Goal: Information Seeking & Learning: Learn about a topic

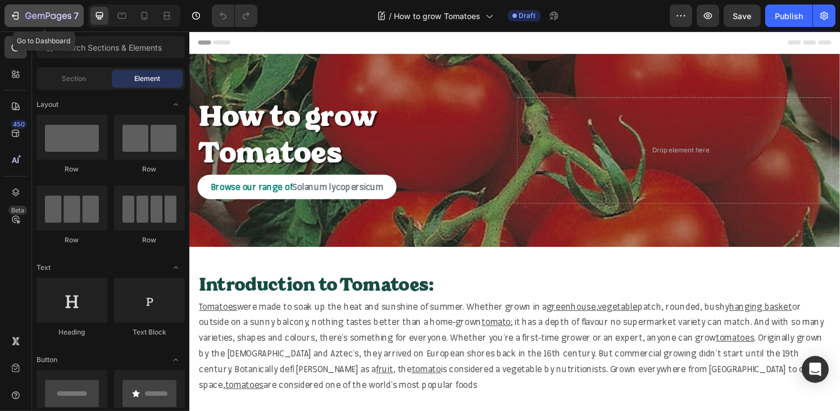
click at [22, 15] on div "7" at bounding box center [44, 15] width 69 height 13
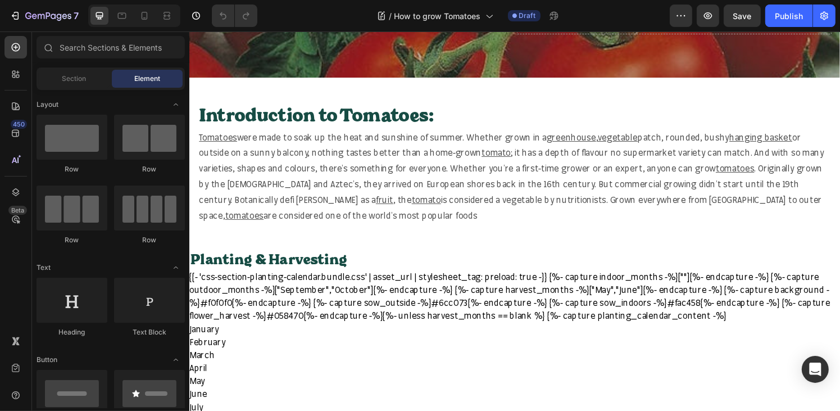
scroll to position [176, 0]
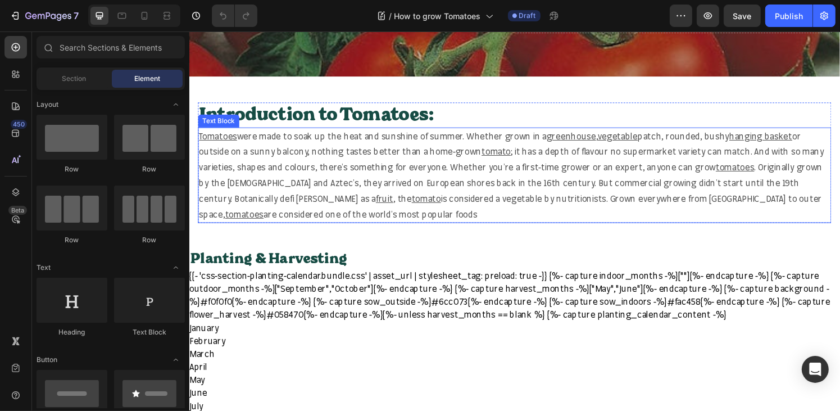
click at [422, 161] on span "or outside on a sunny balcony, nothing tastes better than a home-grown" at bounding box center [511, 148] width 624 height 28
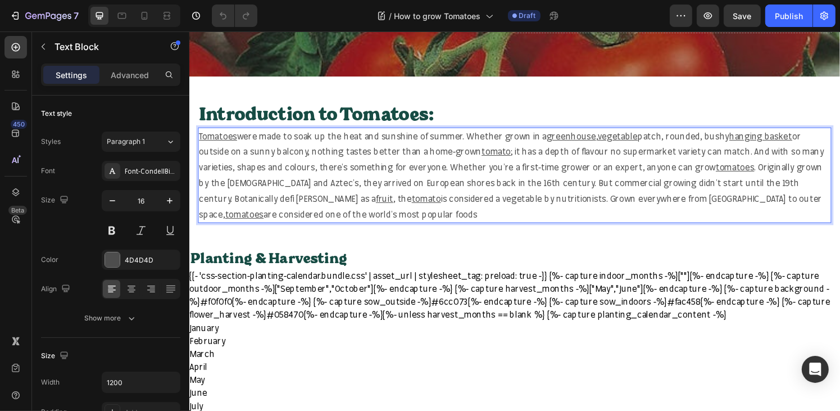
click at [432, 159] on span "or outside on a sunny balcony, nothing tastes better than a home-grown" at bounding box center [511, 148] width 624 height 28
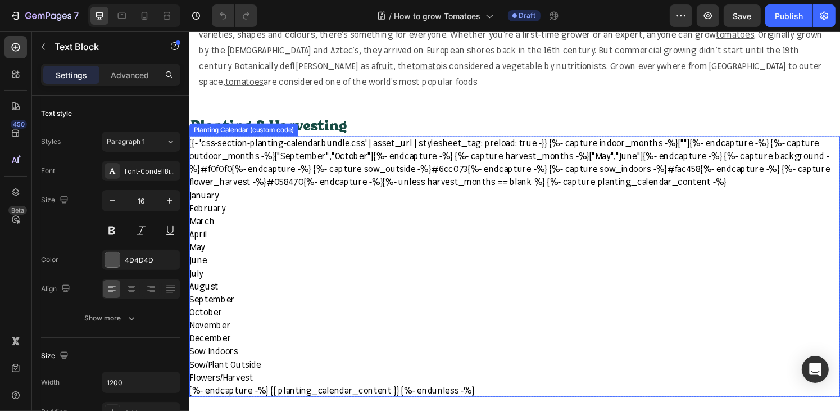
scroll to position [302, 0]
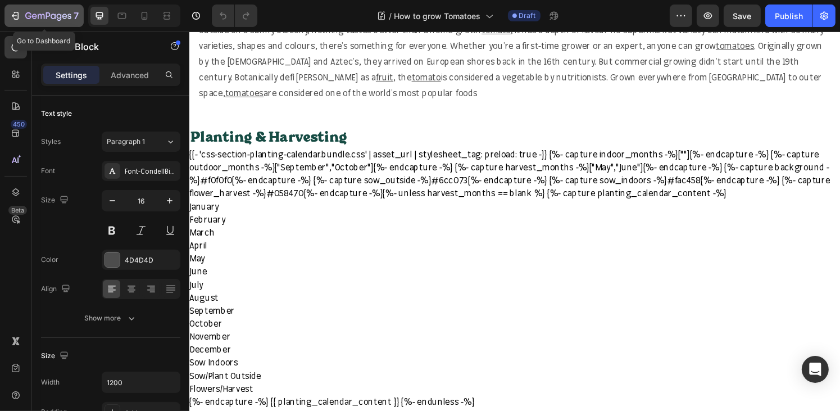
click at [38, 15] on icon "button" at bounding box center [41, 16] width 7 height 5
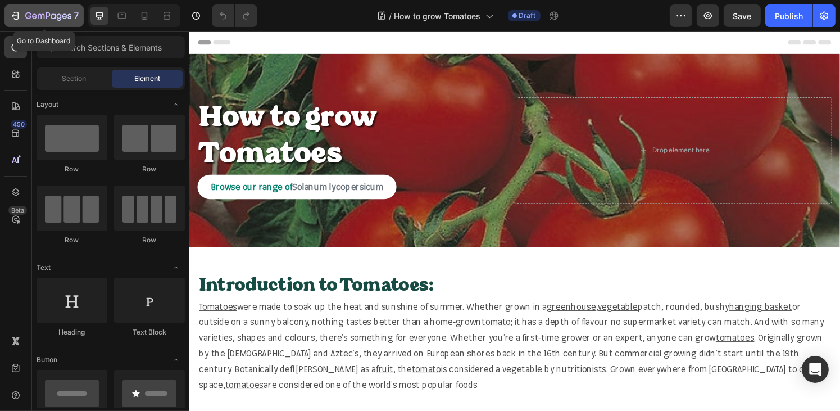
click at [38, 15] on icon "button" at bounding box center [41, 16] width 7 height 5
click at [22, 13] on div "7" at bounding box center [44, 15] width 69 height 13
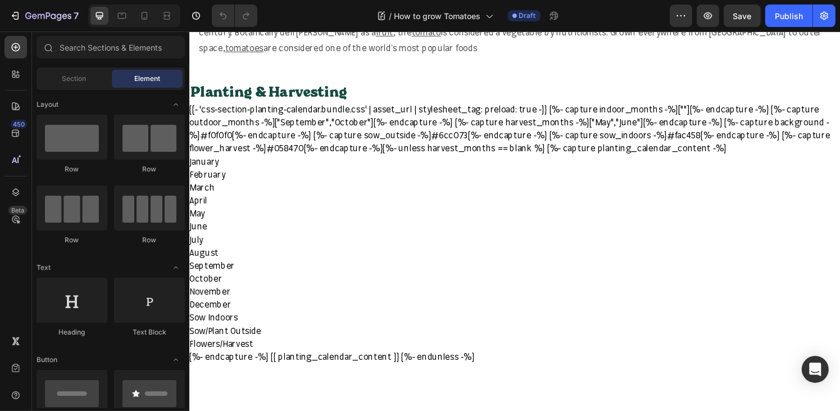
scroll to position [298, 0]
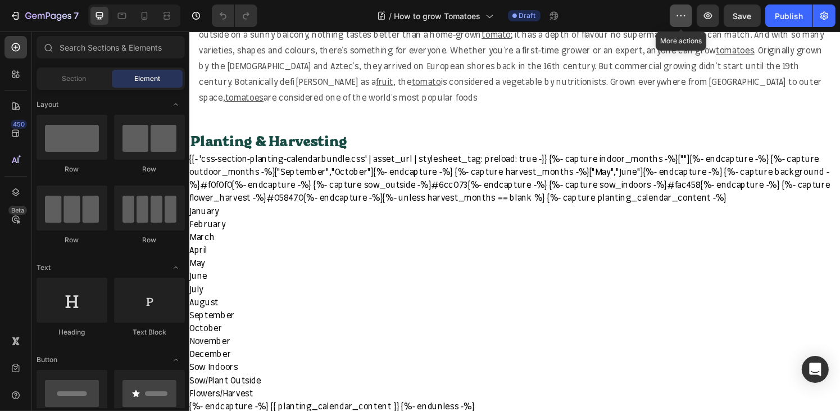
click at [677, 19] on icon "button" at bounding box center [681, 15] width 11 height 11
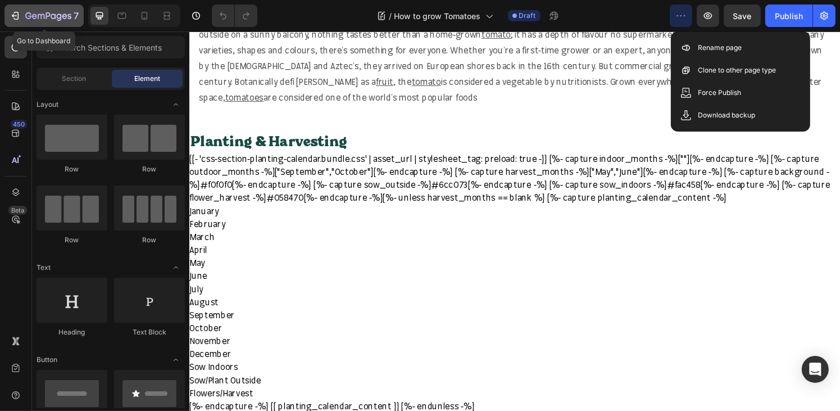
click at [16, 13] on icon "button" at bounding box center [15, 15] width 11 height 11
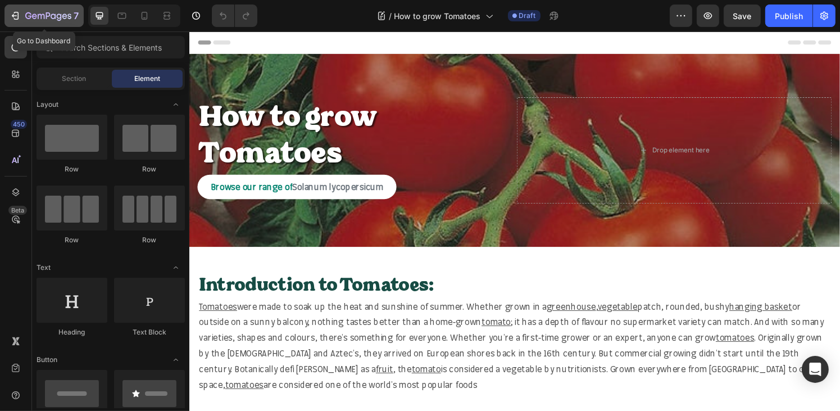
click at [22, 14] on div "7" at bounding box center [44, 15] width 69 height 13
click at [19, 16] on icon "button" at bounding box center [15, 15] width 11 height 11
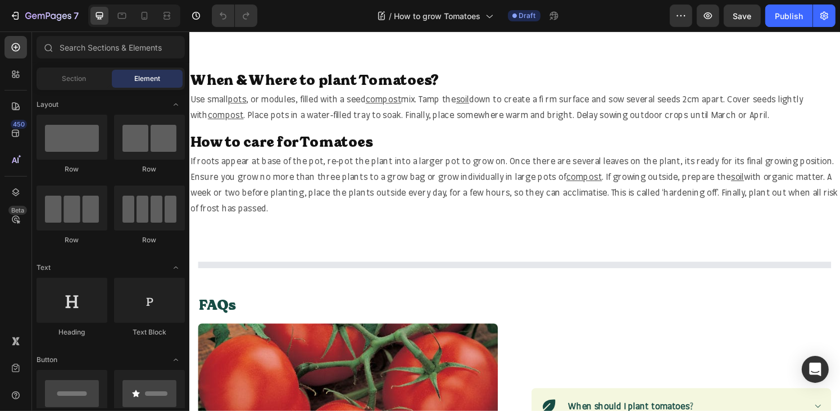
scroll to position [805, 0]
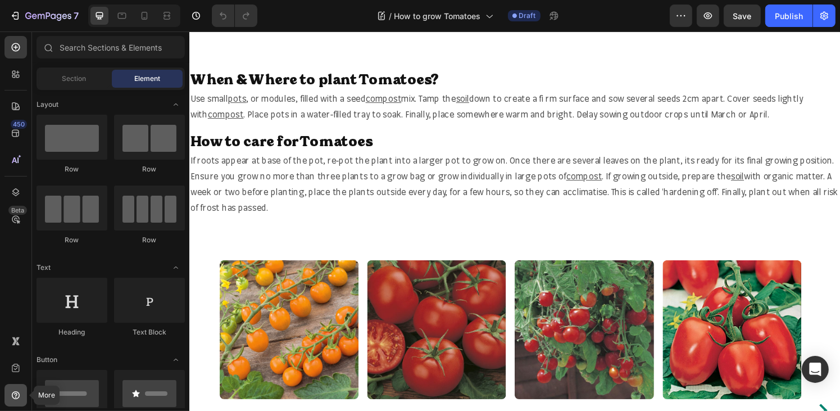
click at [12, 393] on icon at bounding box center [16, 395] width 8 height 8
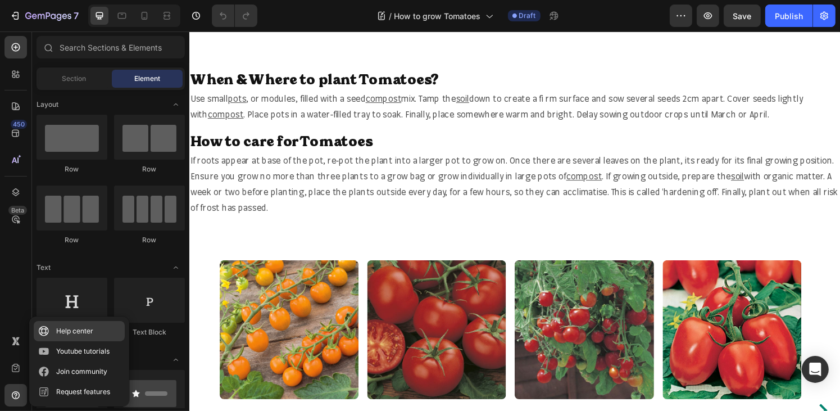
click at [57, 332] on div "Help center" at bounding box center [74, 330] width 37 height 11
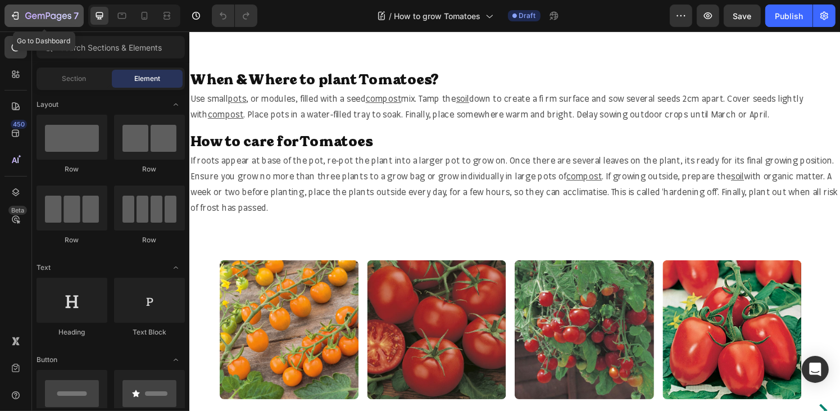
click at [17, 18] on icon "button" at bounding box center [15, 15] width 11 height 11
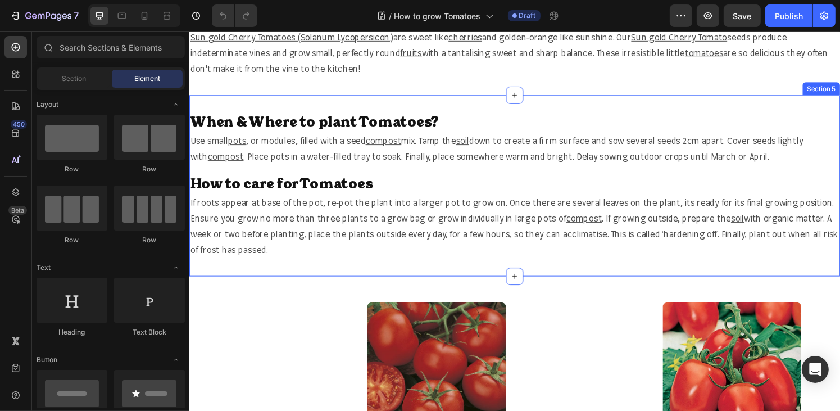
scroll to position [764, 0]
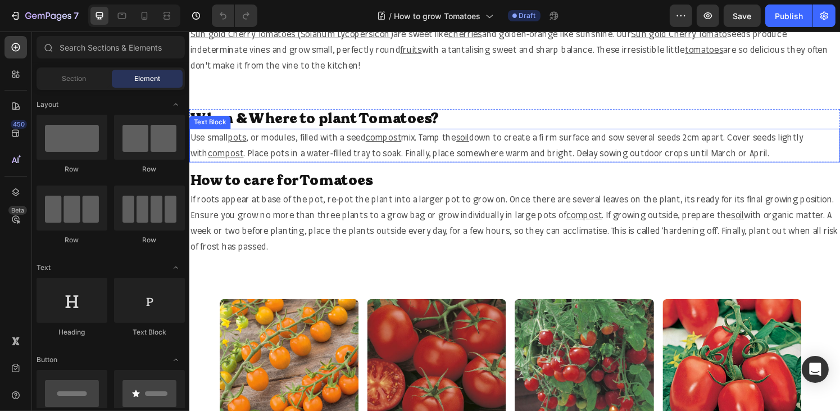
click at [570, 141] on span "down to create a fi rm surface and sow several seeds 2cm apart. Cover seeds lig…" at bounding box center [507, 149] width 635 height 28
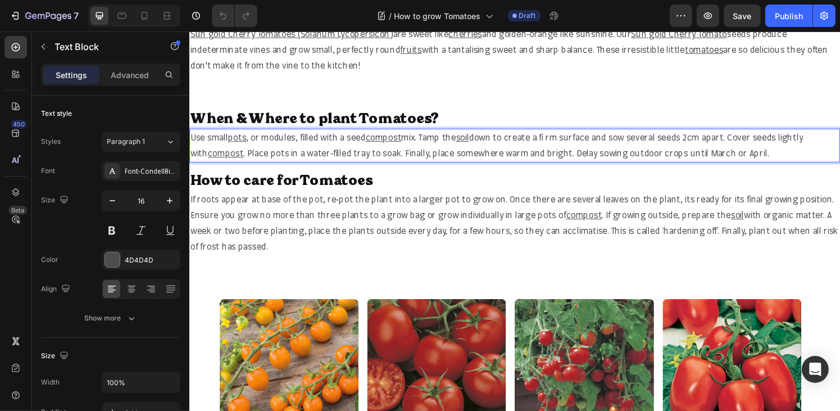
click at [570, 141] on span "down to create a fi rm surface and sow several seeds 2cm apart. Cover seeds lig…" at bounding box center [507, 149] width 635 height 28
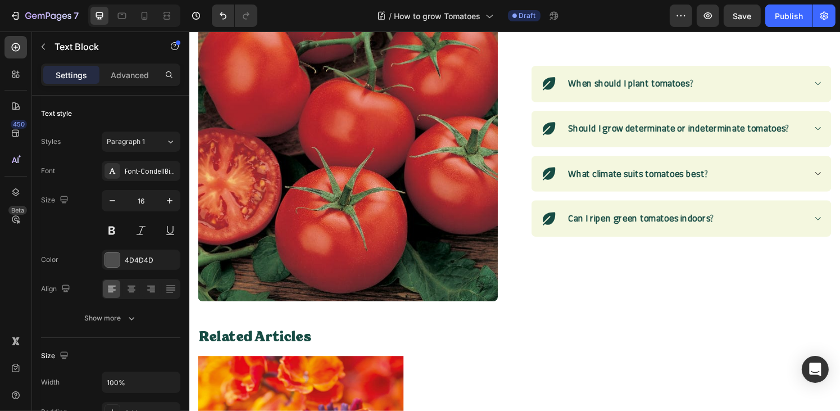
scroll to position [1441, 0]
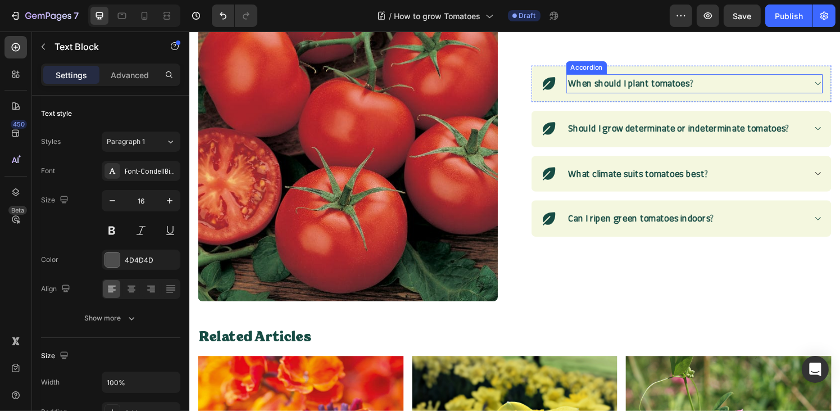
click at [631, 82] on p "When should I plant tomatoes?" at bounding box center [647, 86] width 130 height 16
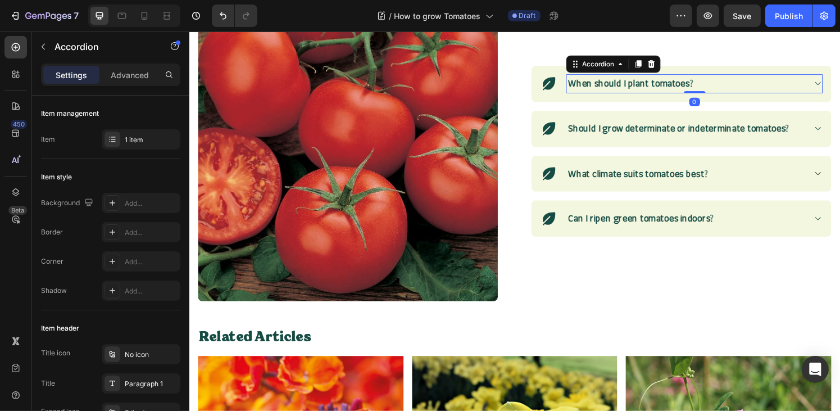
click at [836, 85] on icon at bounding box center [840, 85] width 8 height 9
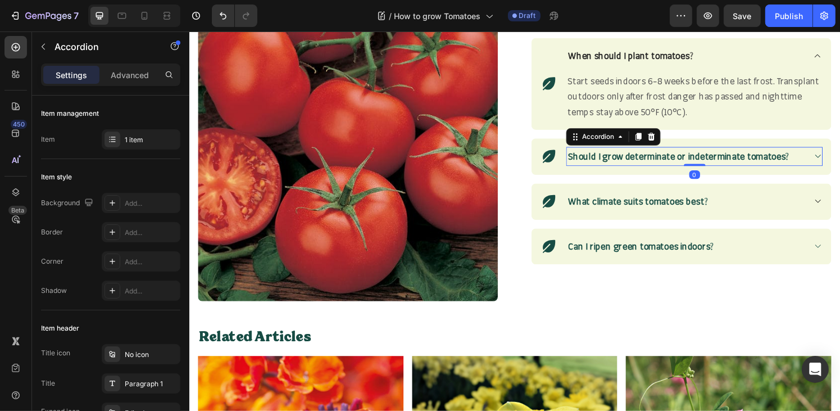
click at [836, 161] on icon at bounding box center [840, 160] width 8 height 9
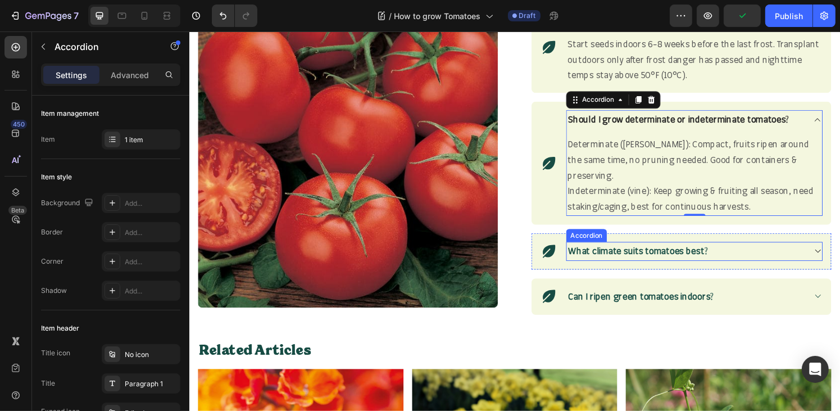
click at [836, 255] on icon at bounding box center [840, 259] width 8 height 9
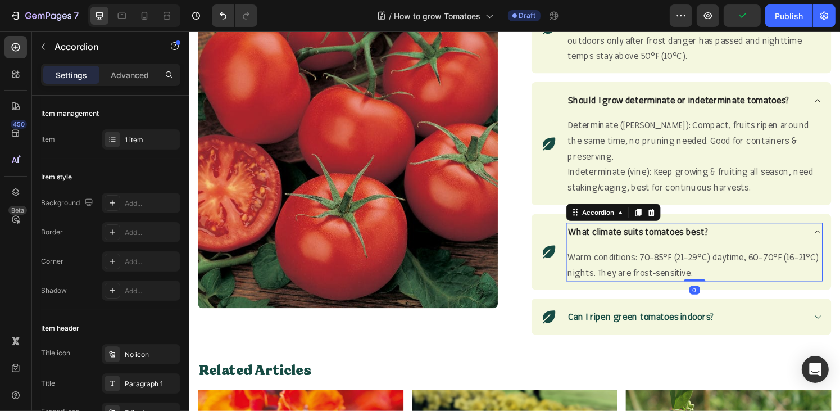
scroll to position [1462, 0]
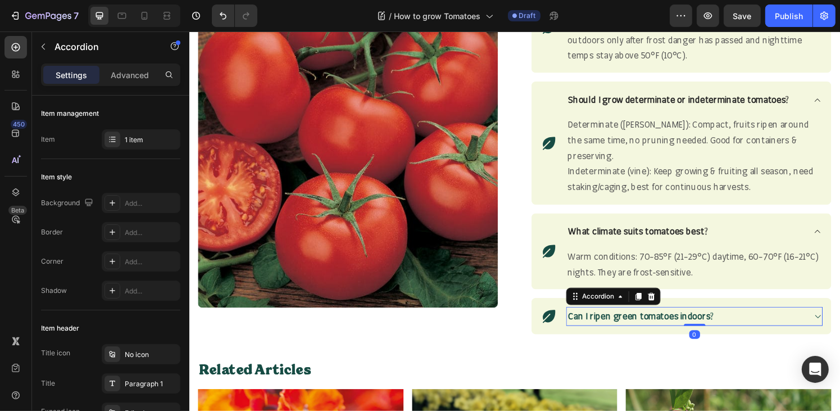
click at [836, 322] on icon at bounding box center [840, 326] width 8 height 9
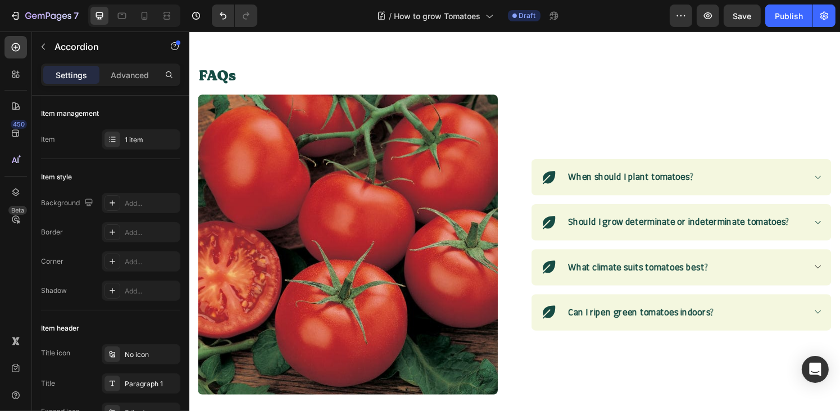
scroll to position [1346, 0]
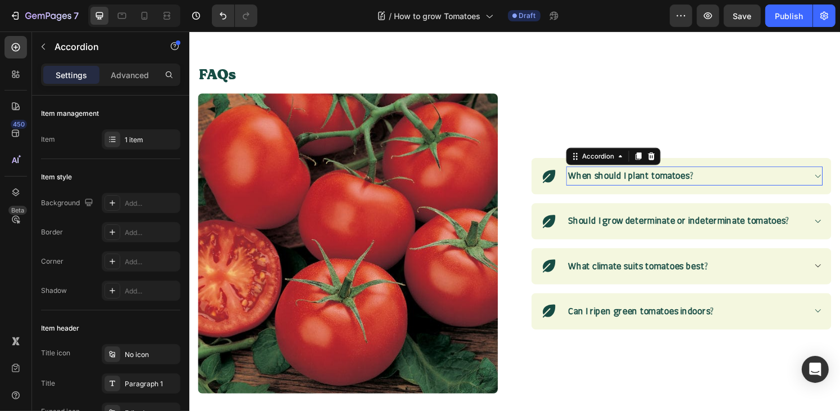
click at [836, 179] on icon at bounding box center [840, 181] width 8 height 9
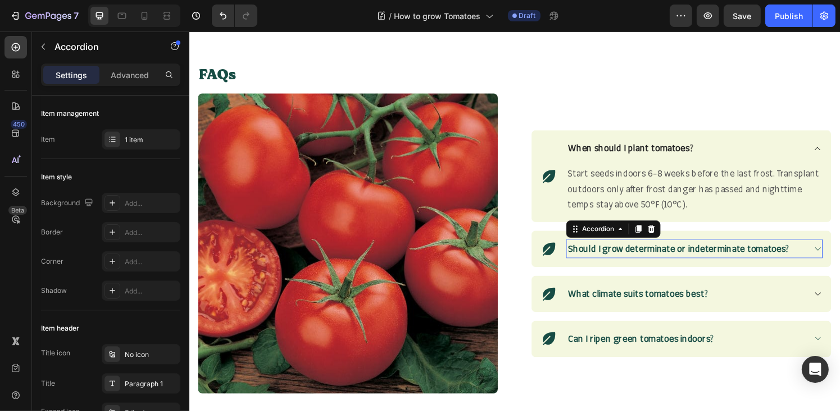
click at [836, 255] on icon at bounding box center [840, 256] width 8 height 9
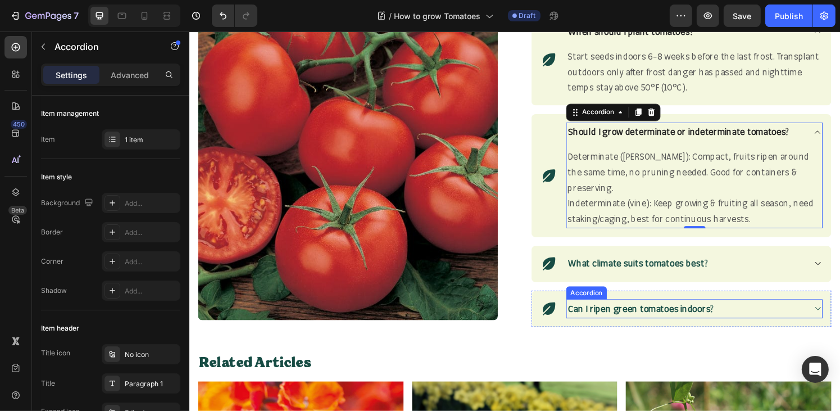
scroll to position [1441, 0]
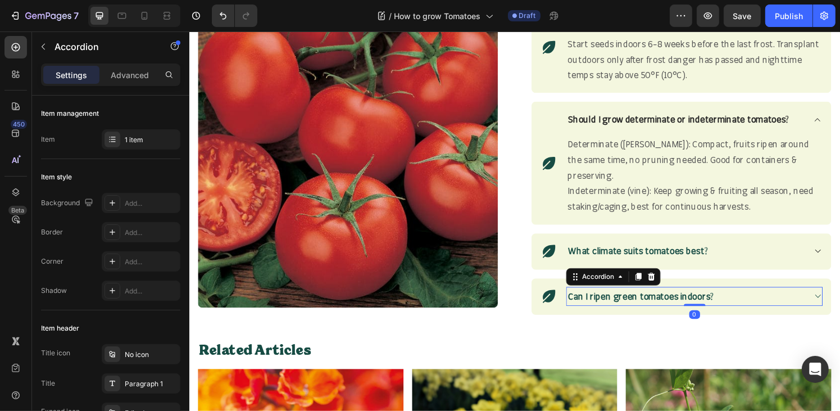
click at [836, 301] on icon at bounding box center [840, 305] width 8 height 9
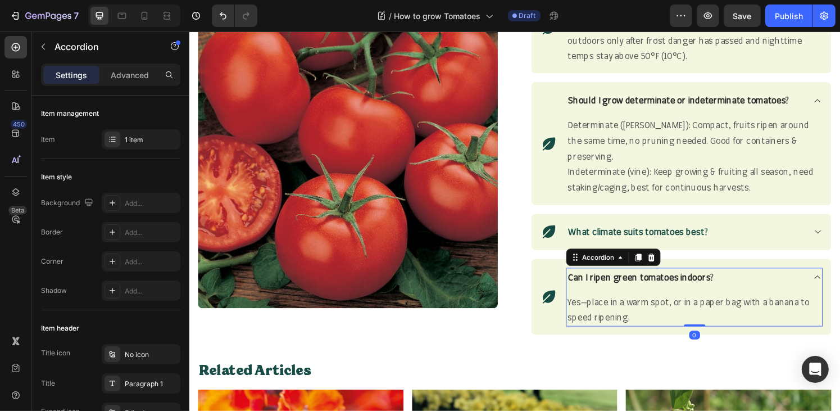
scroll to position [1461, 0]
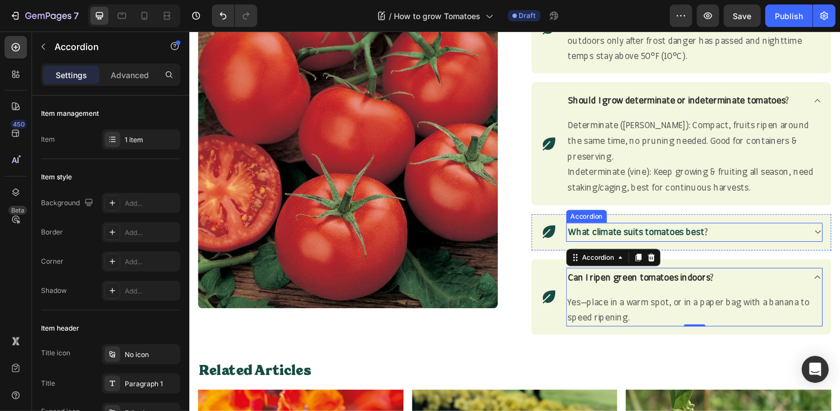
click at [836, 234] on icon at bounding box center [840, 238] width 8 height 9
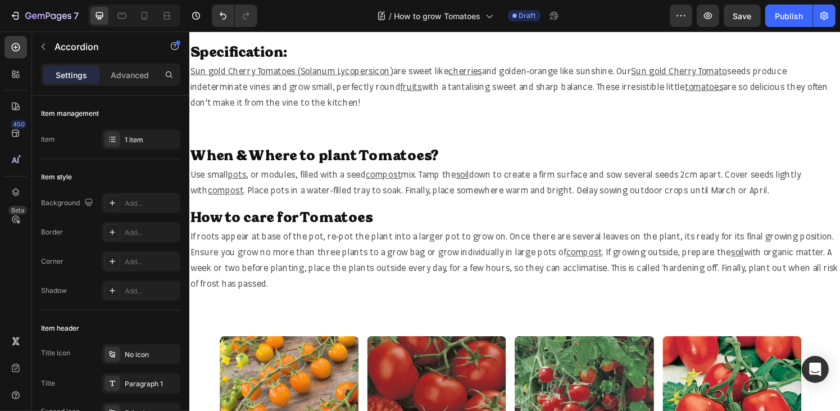
scroll to position [727, 0]
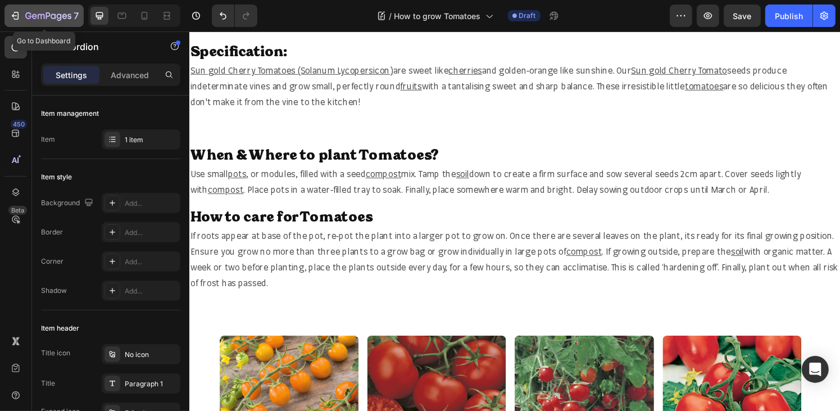
click at [21, 13] on div "7" at bounding box center [44, 15] width 69 height 13
